Goal: Book appointment/travel/reservation

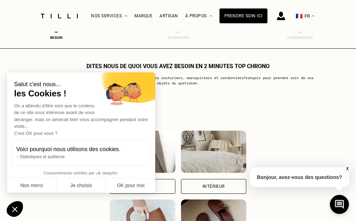
click at [347, 35] on div "Besoin Estimation Confirmation" at bounding box center [178, 33] width 356 height 30
click at [118, 184] on button "OK pour moi" at bounding box center [130, 185] width 49 height 15
checkbox input "true"
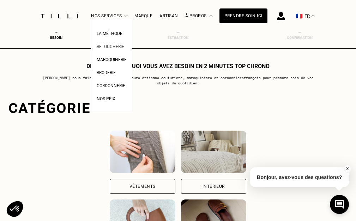
click at [118, 45] on span "Retoucherie" at bounding box center [110, 46] width 27 height 5
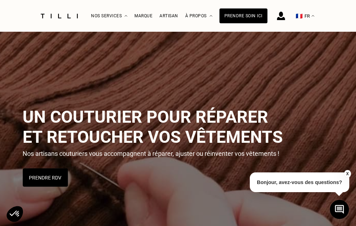
scroll to position [94, 0]
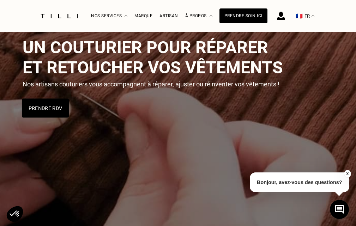
click at [60, 111] on button "Prendre RDV" at bounding box center [44, 107] width 47 height 19
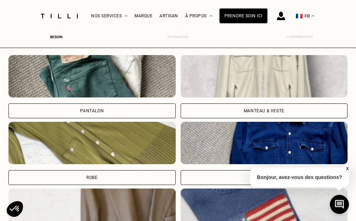
scroll to position [217, 3]
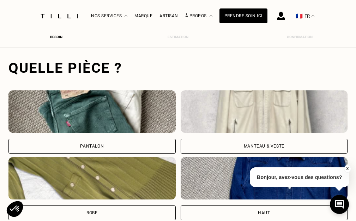
click at [145, 148] on div "Pantalon" at bounding box center [91, 145] width 167 height 15
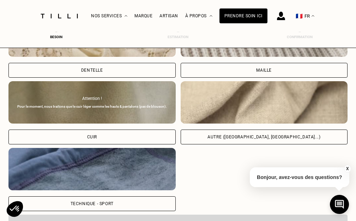
scroll to position [846, 3]
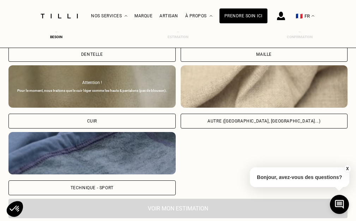
click at [257, 119] on div "Autre ([GEOGRAPHIC_DATA], [GEOGRAPHIC_DATA]...)" at bounding box center [263, 121] width 113 height 4
select select "FR"
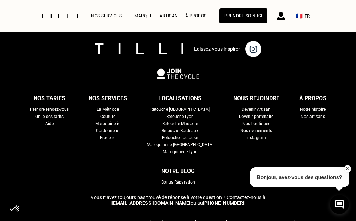
scroll to position [1229, 3]
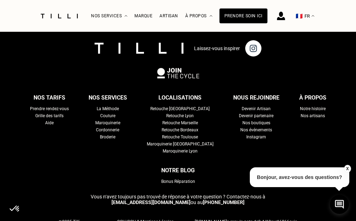
click at [347, 167] on button "X" at bounding box center [346, 169] width 7 height 8
